Goal: Feedback & Contribution: Leave review/rating

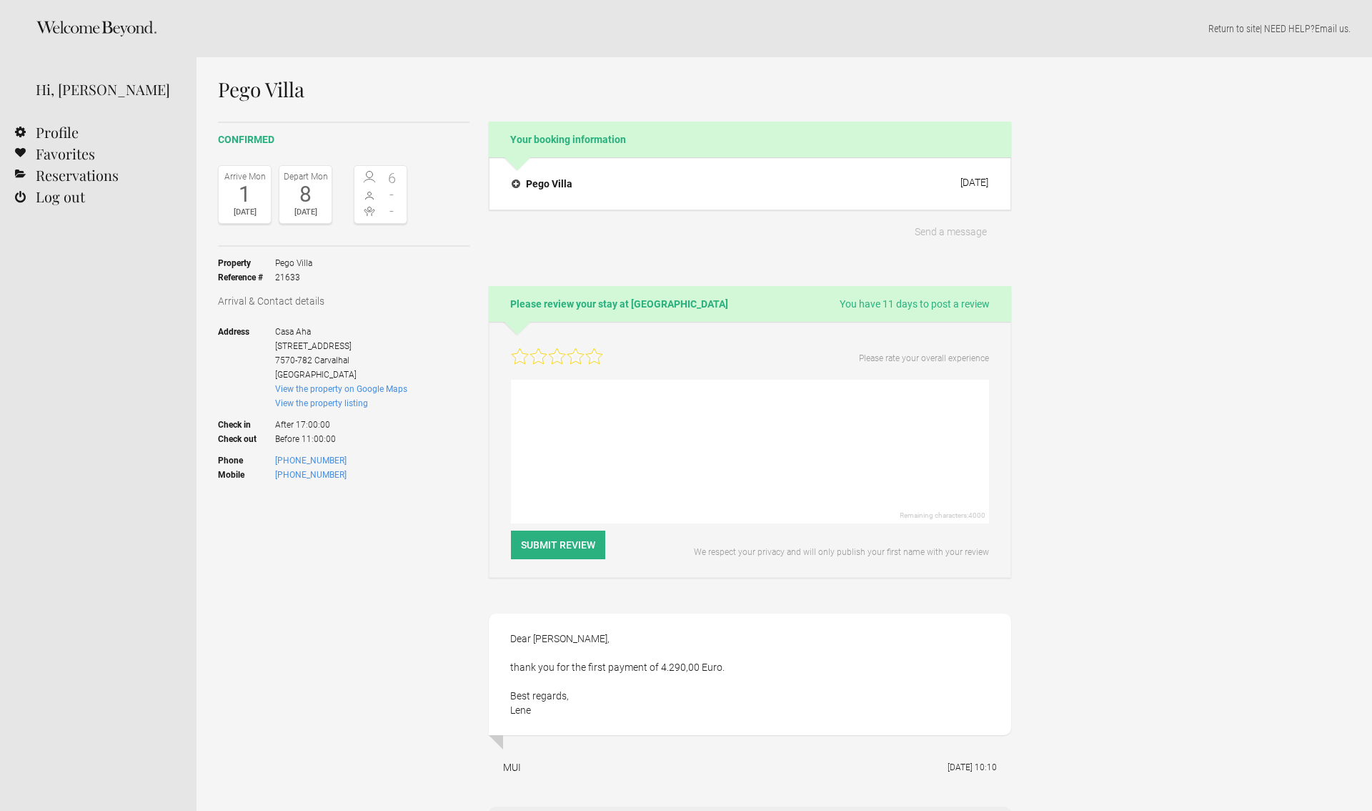
click at [593, 355] on icon at bounding box center [594, 356] width 16 height 16
click at [564, 398] on textarea at bounding box center [750, 452] width 478 height 144
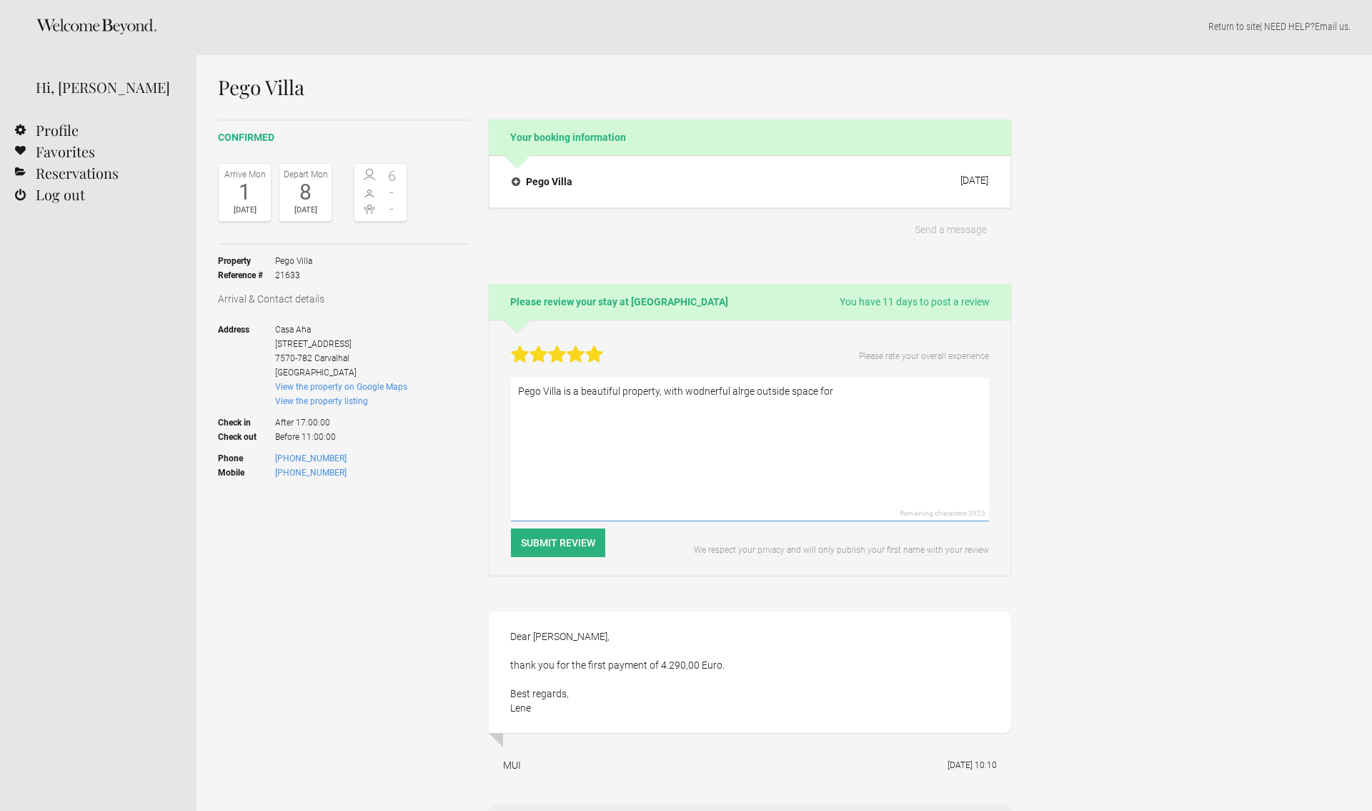
click at [703, 395] on textarea "Pego Villa is a beautiful property, with wodnerful alrge outside space for" at bounding box center [750, 449] width 478 height 144
click at [738, 387] on textarea "Pego Villa is a beautiful property, with wonderful alrge outside space for" at bounding box center [750, 449] width 478 height 144
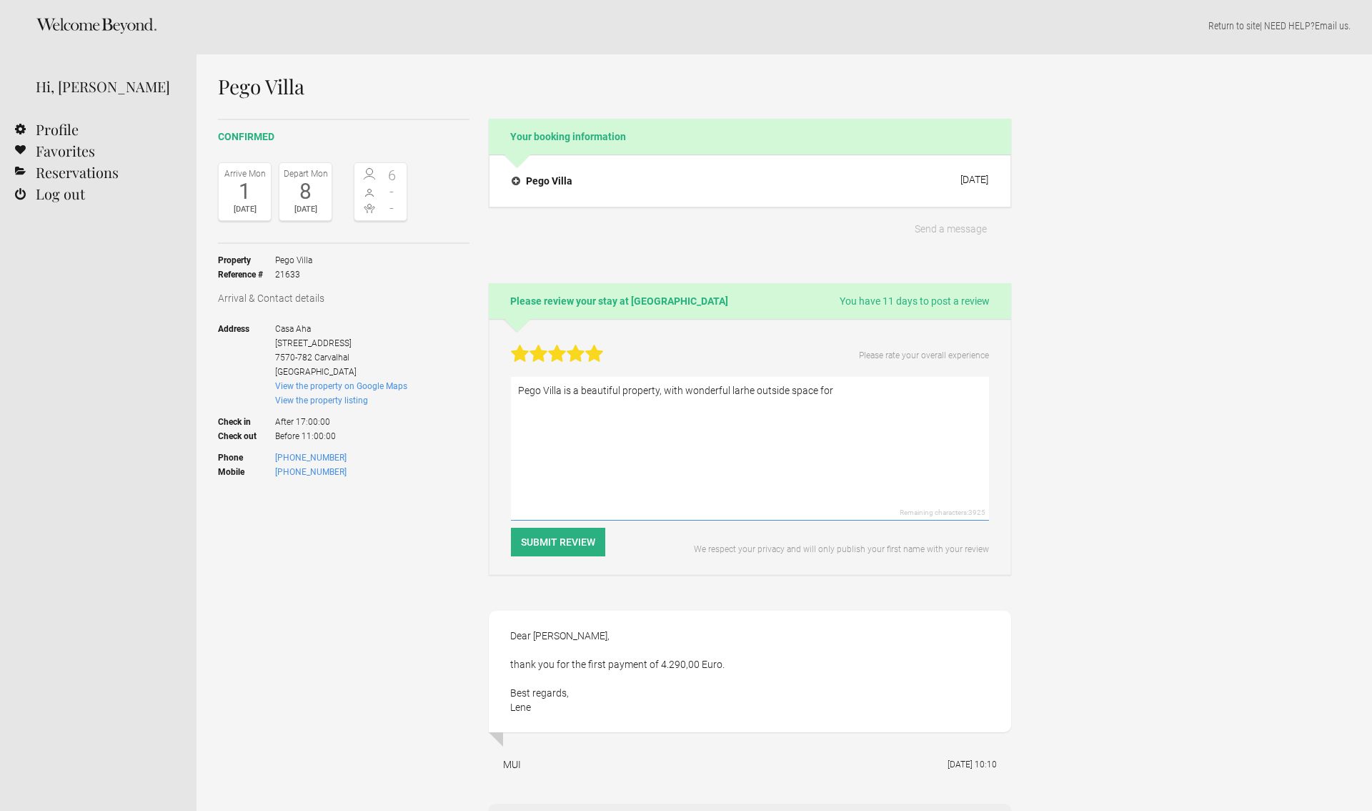
click at [685, 390] on textarea "Pego Villa is a beautiful property, with wonderful larhe outside space for" at bounding box center [750, 449] width 478 height 144
drag, startPoint x: 753, startPoint y: 387, endPoint x: 753, endPoint y: 399, distance: 11.4
click at [753, 387] on textarea "Pego Villa is a beautiful property, with a wonderful larhe outside space for" at bounding box center [750, 449] width 478 height 144
click at [863, 389] on textarea "Pego Villa is a beautiful property, with a wonderful large outside space for" at bounding box center [750, 449] width 478 height 144
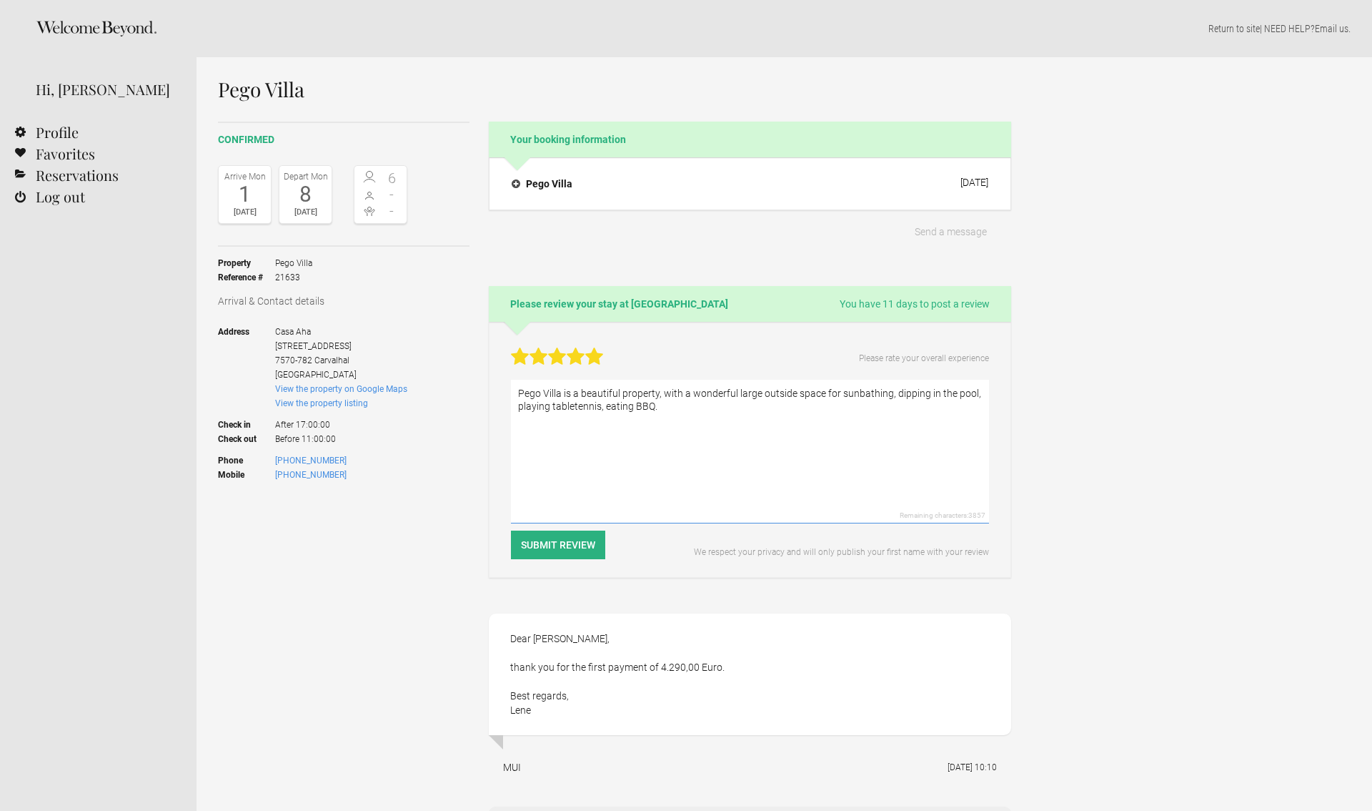
drag, startPoint x: 573, startPoint y: 404, endPoint x: 585, endPoint y: 412, distance: 14.5
click at [574, 405] on textarea "Pego Villa is a beautiful property, with a wonderful large outside space for su…" at bounding box center [750, 452] width 478 height 144
click at [690, 406] on textarea "Pego Villa is a beautiful property, with a wonderful large outside space for su…" at bounding box center [750, 452] width 478 height 144
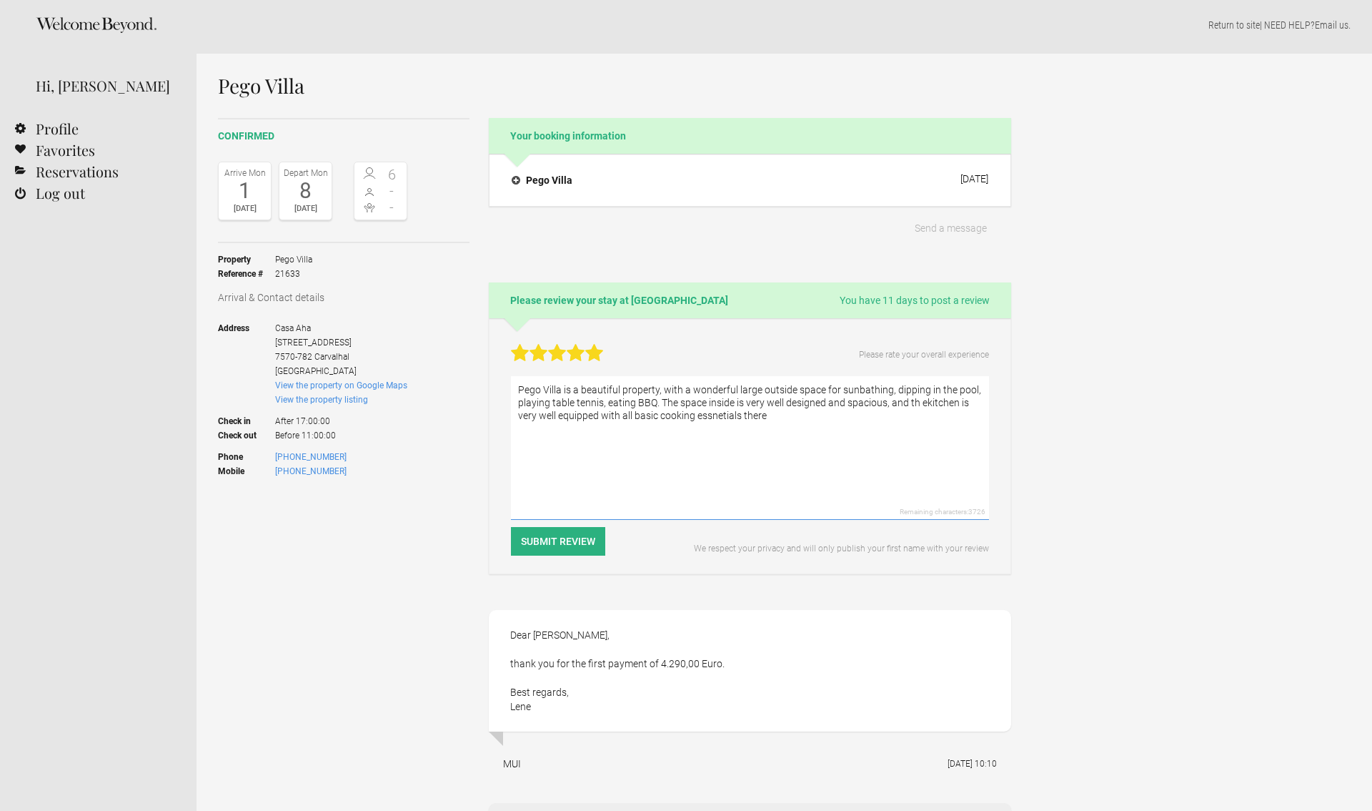
click at [925, 400] on textarea "Pego Villa is a beautiful property, with a wonderful large outside space for su…" at bounding box center [750, 448] width 478 height 144
click at [922, 401] on textarea "Pego Villa is a beautiful property, with a wonderful large outside space for su…" at bounding box center [750, 448] width 478 height 144
click at [713, 415] on textarea "Pego Villa is a beautiful property, with a wonderful large outside space for su…" at bounding box center [750, 448] width 478 height 144
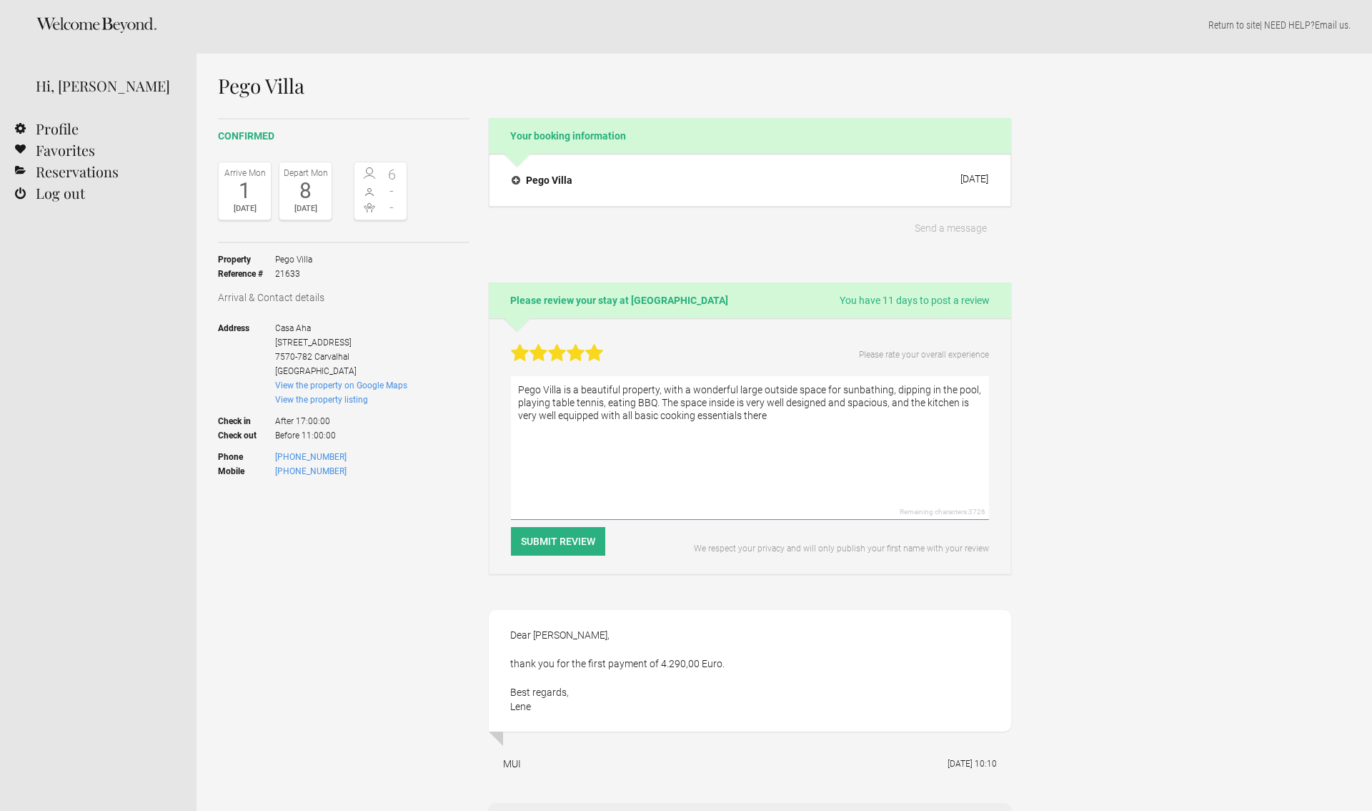
click at [780, 414] on textarea "Pego Villa is a beautiful property, with a wonderful large outside space for su…" at bounding box center [750, 448] width 478 height 144
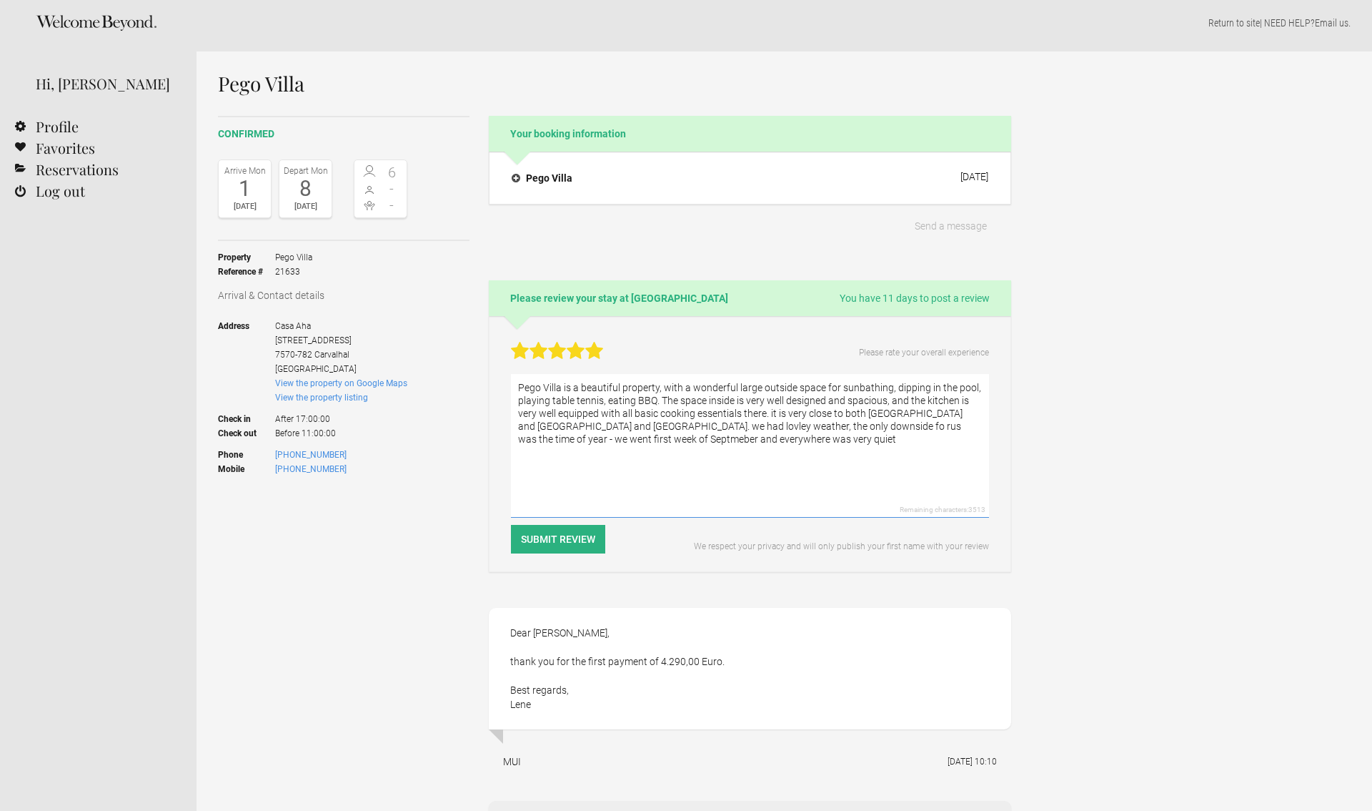
drag, startPoint x: 883, startPoint y: 428, endPoint x: 883, endPoint y: 435, distance: 7.2
click at [883, 429] on textarea "Pego Villa is a beautiful property, with a wonderful large outside space for su…" at bounding box center [750, 446] width 478 height 144
drag, startPoint x: 879, startPoint y: 427, endPoint x: 879, endPoint y: 452, distance: 24.3
click at [880, 430] on textarea "Pego Villa is a beautiful property, with a wonderful large outside space for su…" at bounding box center [750, 447] width 478 height 144
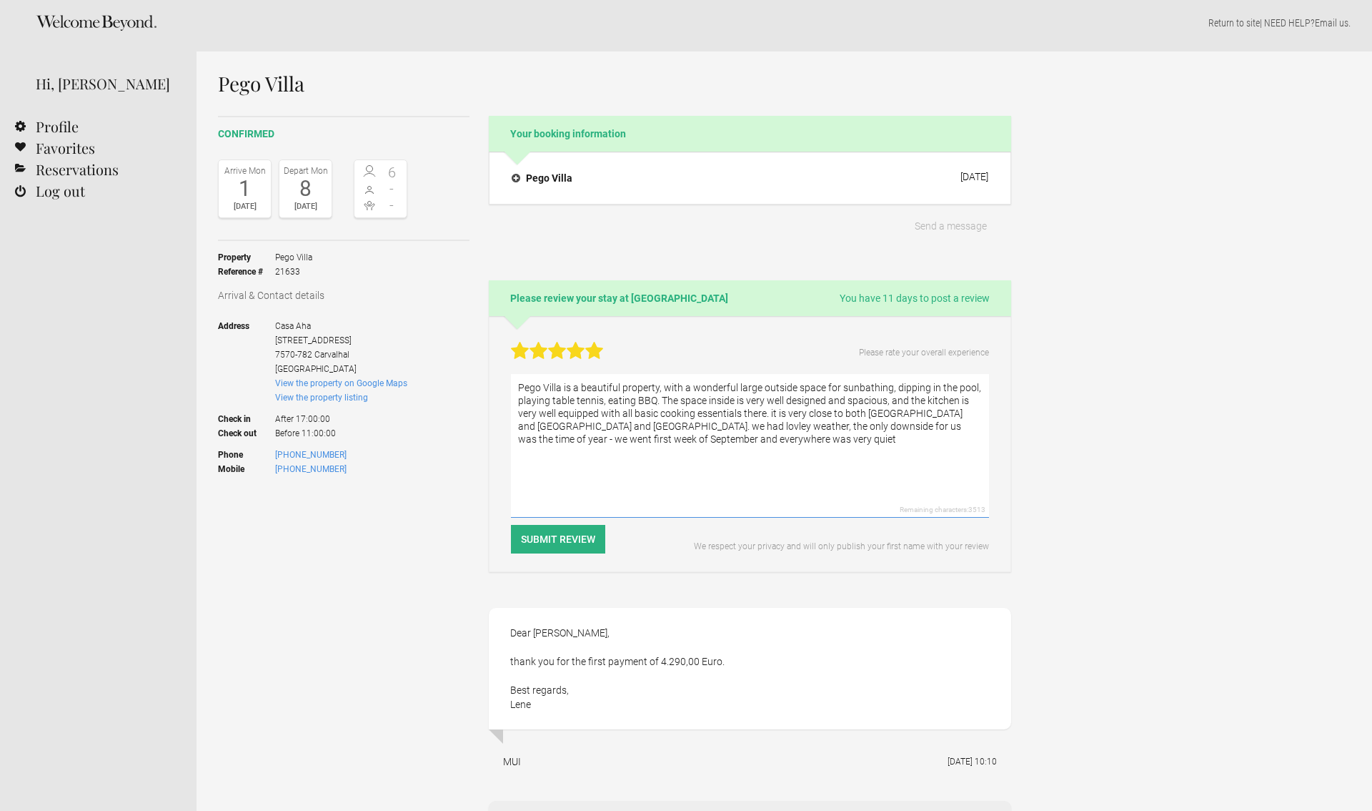
click at [844, 440] on textarea "Pego Villa is a beautiful property, with a wonderful large outside space for su…" at bounding box center [750, 446] width 478 height 144
drag, startPoint x: 773, startPoint y: 412, endPoint x: 774, endPoint y: 420, distance: 7.3
click at [773, 415] on textarea "Pego Villa is a beautiful property, with a wonderful large outside space for su…" at bounding box center [750, 446] width 478 height 144
click at [692, 425] on textarea "Pego Villa is a beautiful property, with a wonderful large outside space for su…" at bounding box center [750, 446] width 478 height 144
drag, startPoint x: 578, startPoint y: 435, endPoint x: 623, endPoint y: 454, distance: 48.1
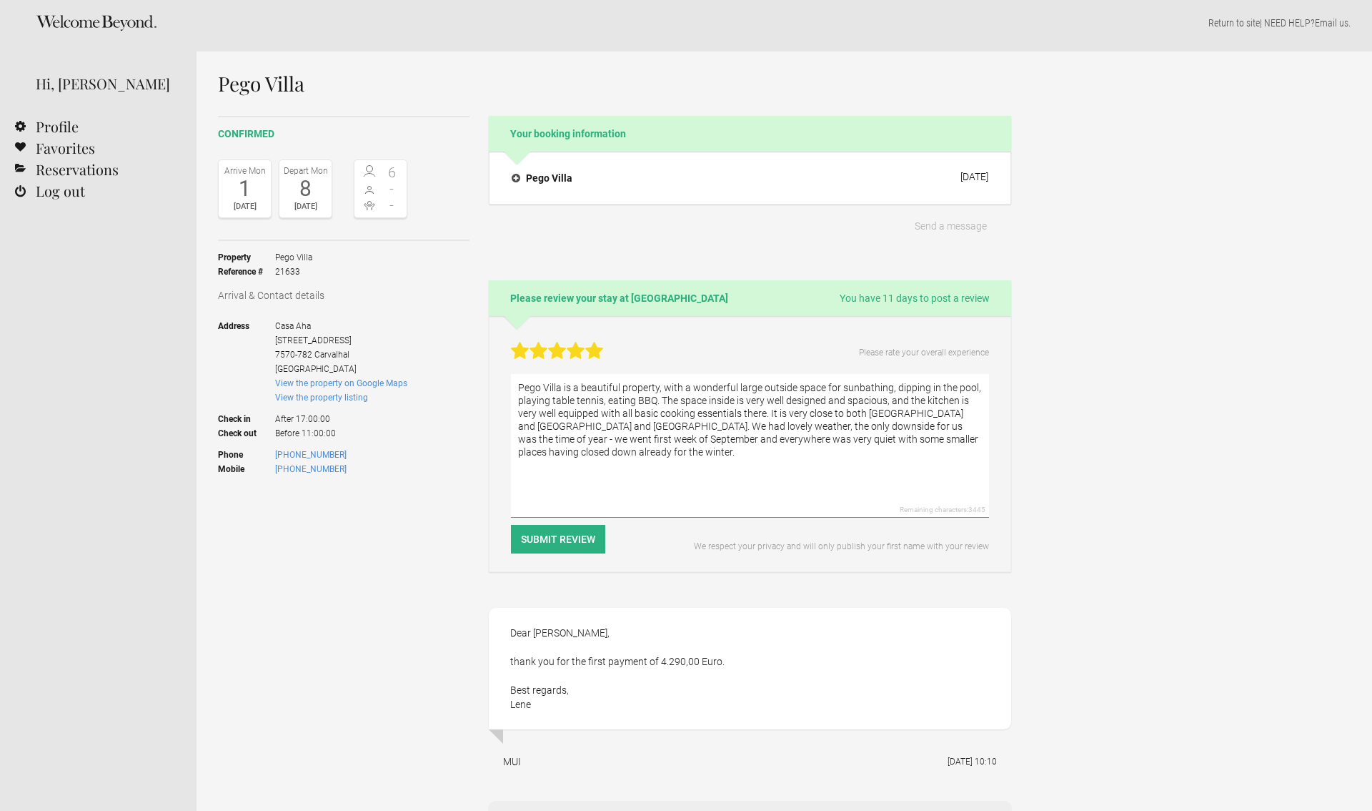
click at [578, 435] on textarea "Pego Villa is a beautiful property, with a wonderful large outside space for su…" at bounding box center [750, 446] width 478 height 144
click at [728, 451] on textarea "Pego Villa is a beautiful property, with a wonderful large outside space for su…" at bounding box center [750, 446] width 478 height 144
drag, startPoint x: 541, startPoint y: 437, endPoint x: 542, endPoint y: 445, distance: 7.9
click at [541, 438] on textarea "Pego Villa is a beautiful property, with a wonderful large outside space for su…" at bounding box center [750, 446] width 478 height 144
type textarea "Pego Villa is a beautiful property, with a wonderful large outside space for su…"
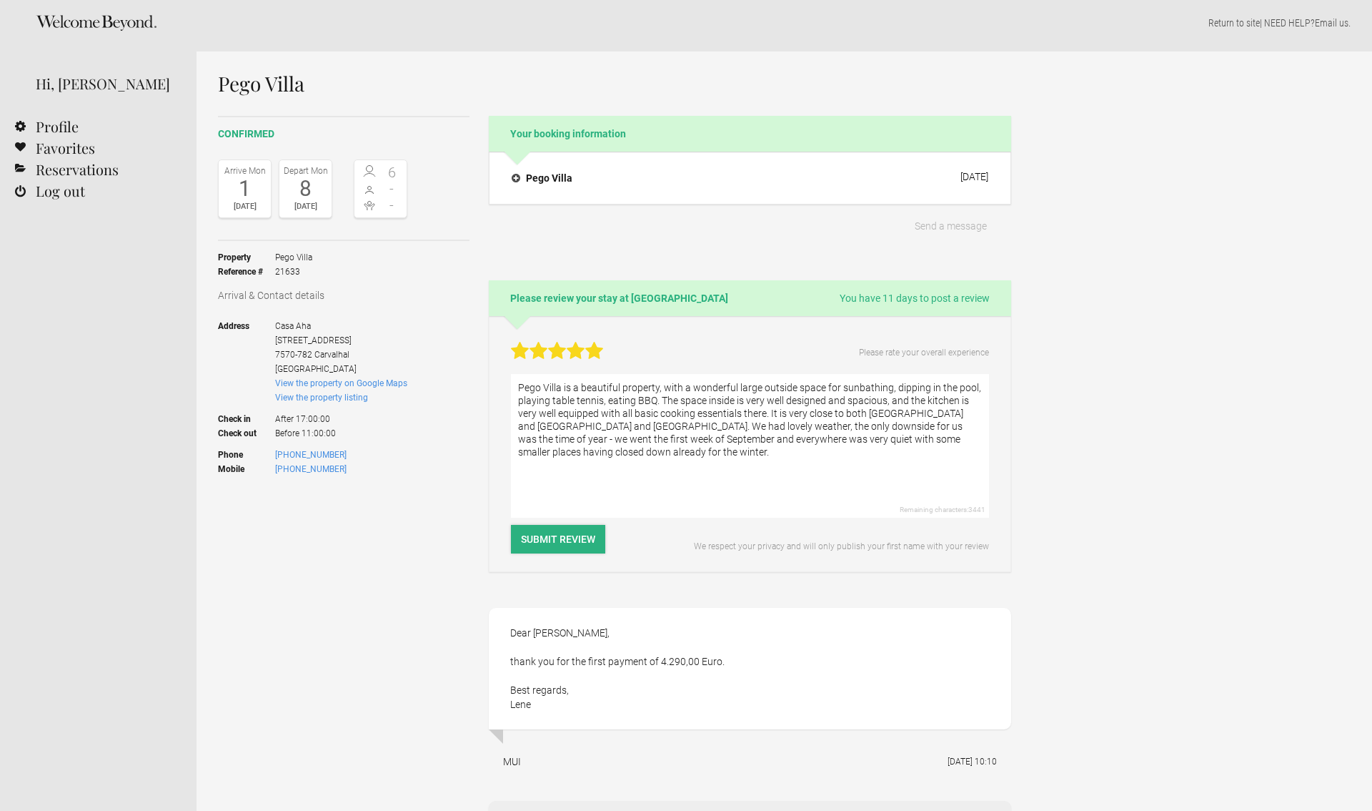
click at [585, 540] on button "Submit Review" at bounding box center [558, 539] width 94 height 29
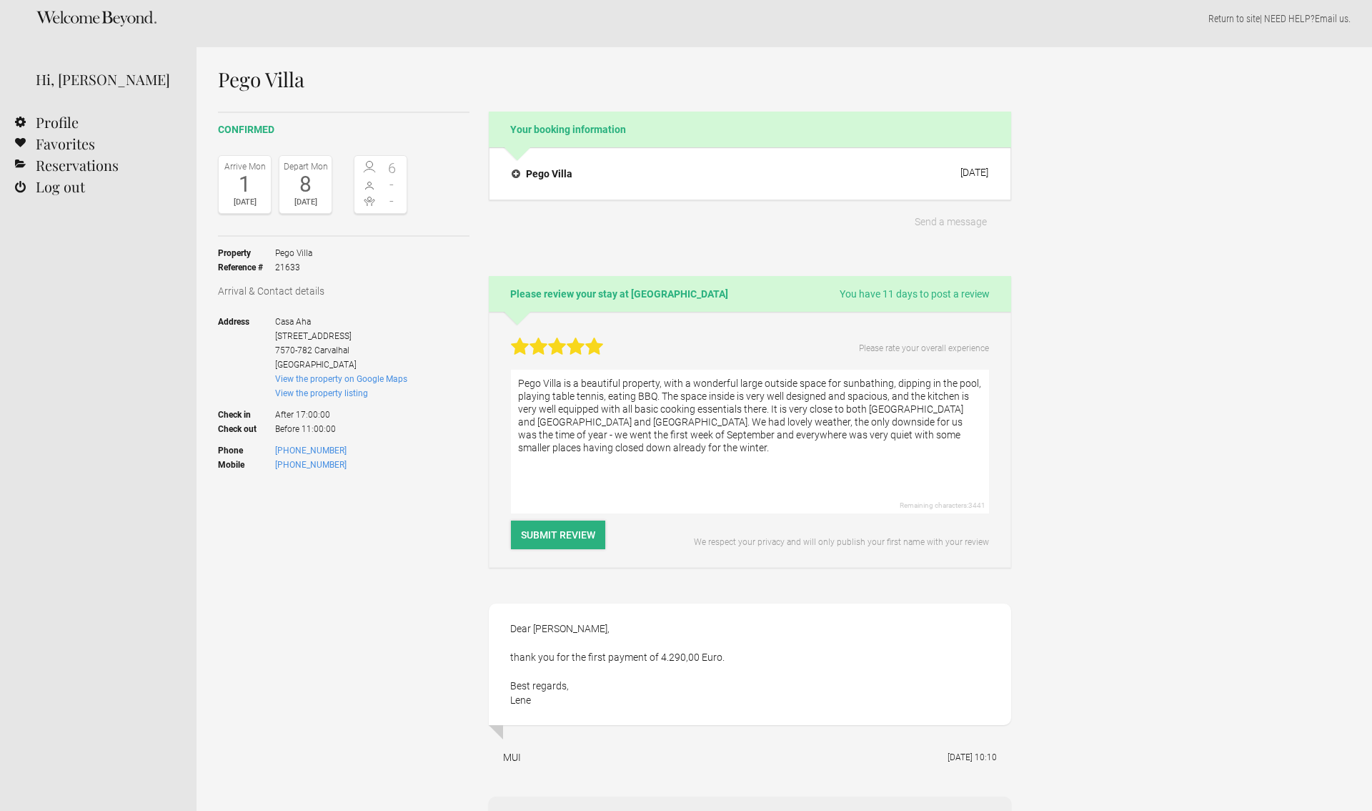
scroll to position [11, 0]
